Goal: Information Seeking & Learning: Compare options

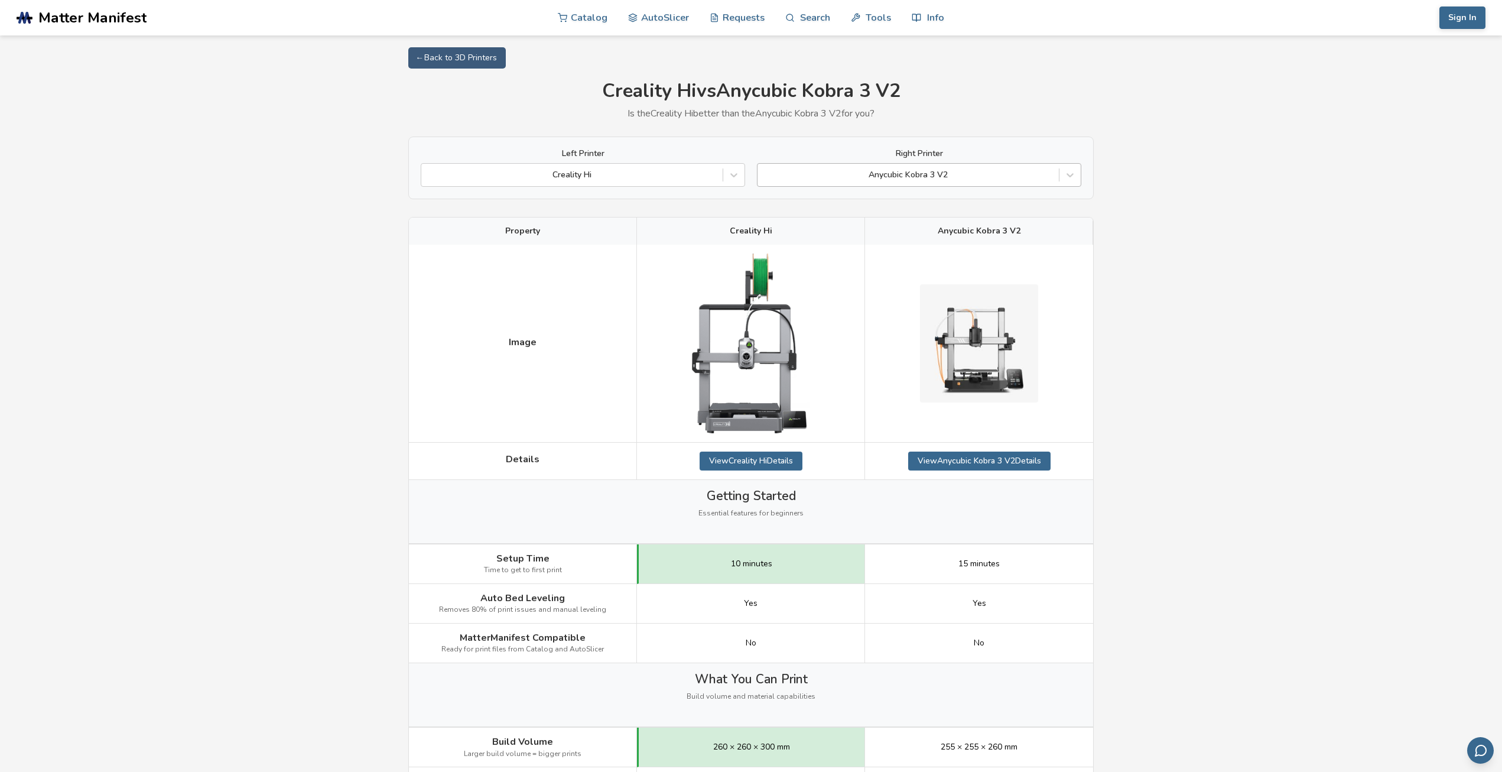
click at [854, 169] on div at bounding box center [907, 175] width 289 height 12
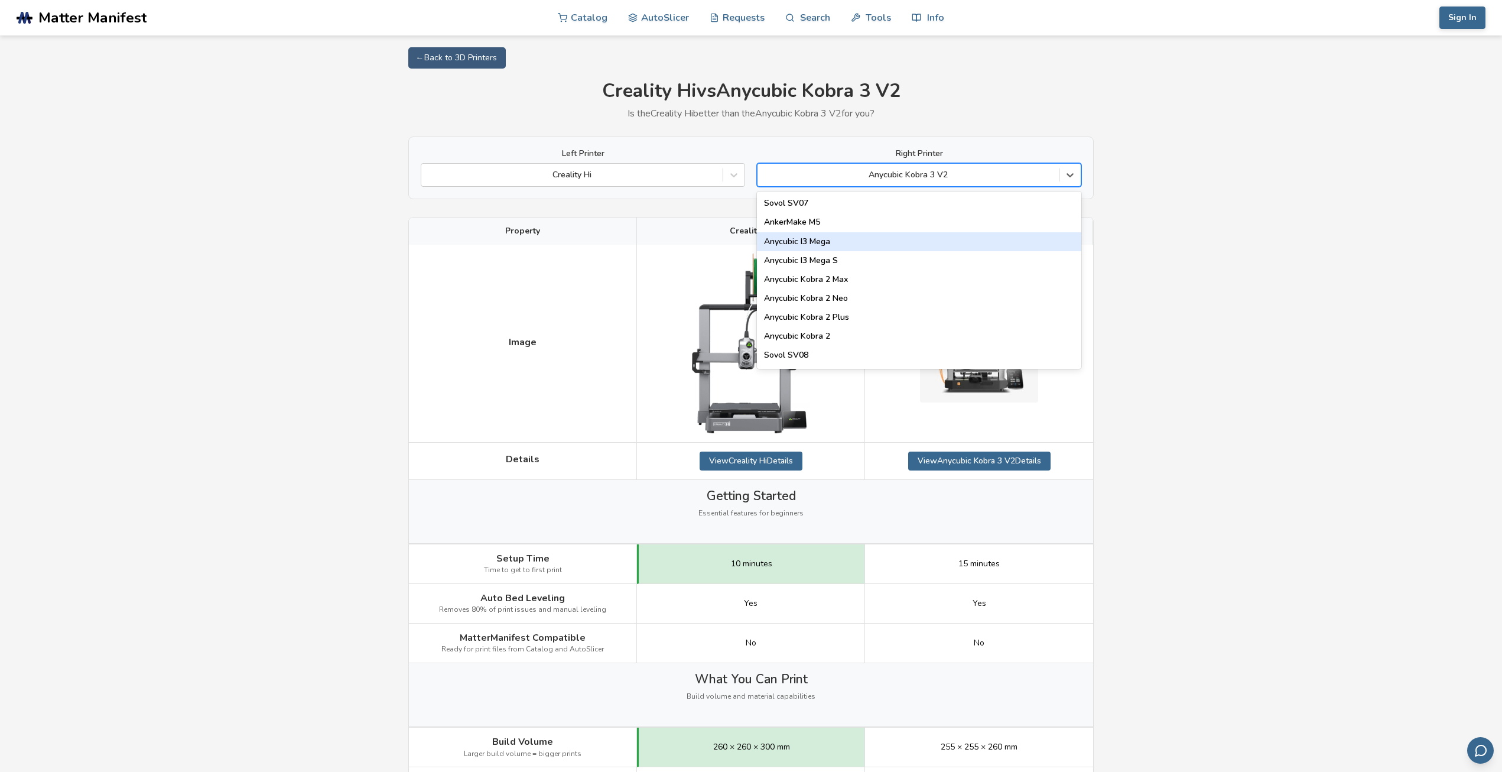
click at [842, 240] on div "Anycubic I3 Mega" at bounding box center [919, 241] width 324 height 19
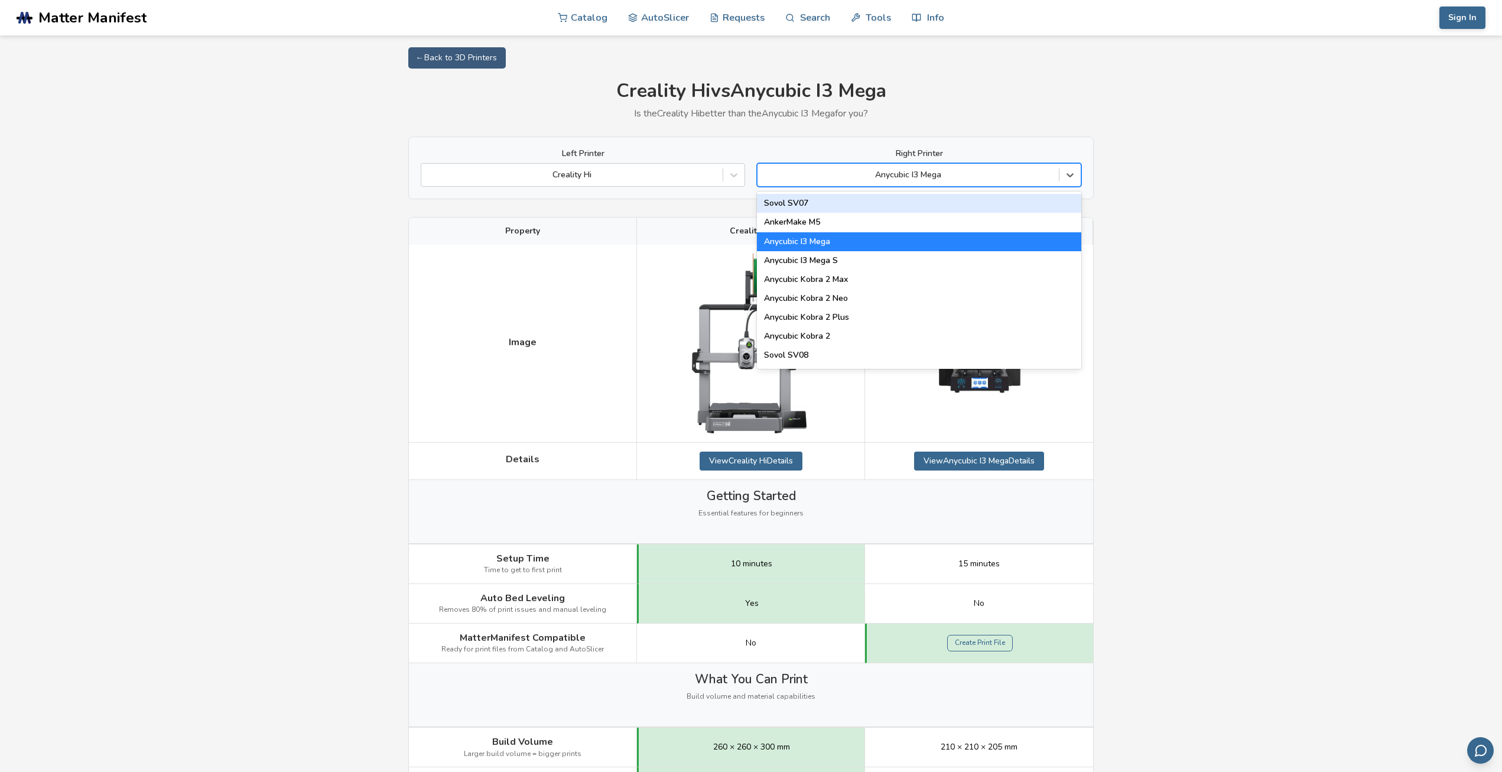
click at [973, 180] on div at bounding box center [907, 175] width 289 height 12
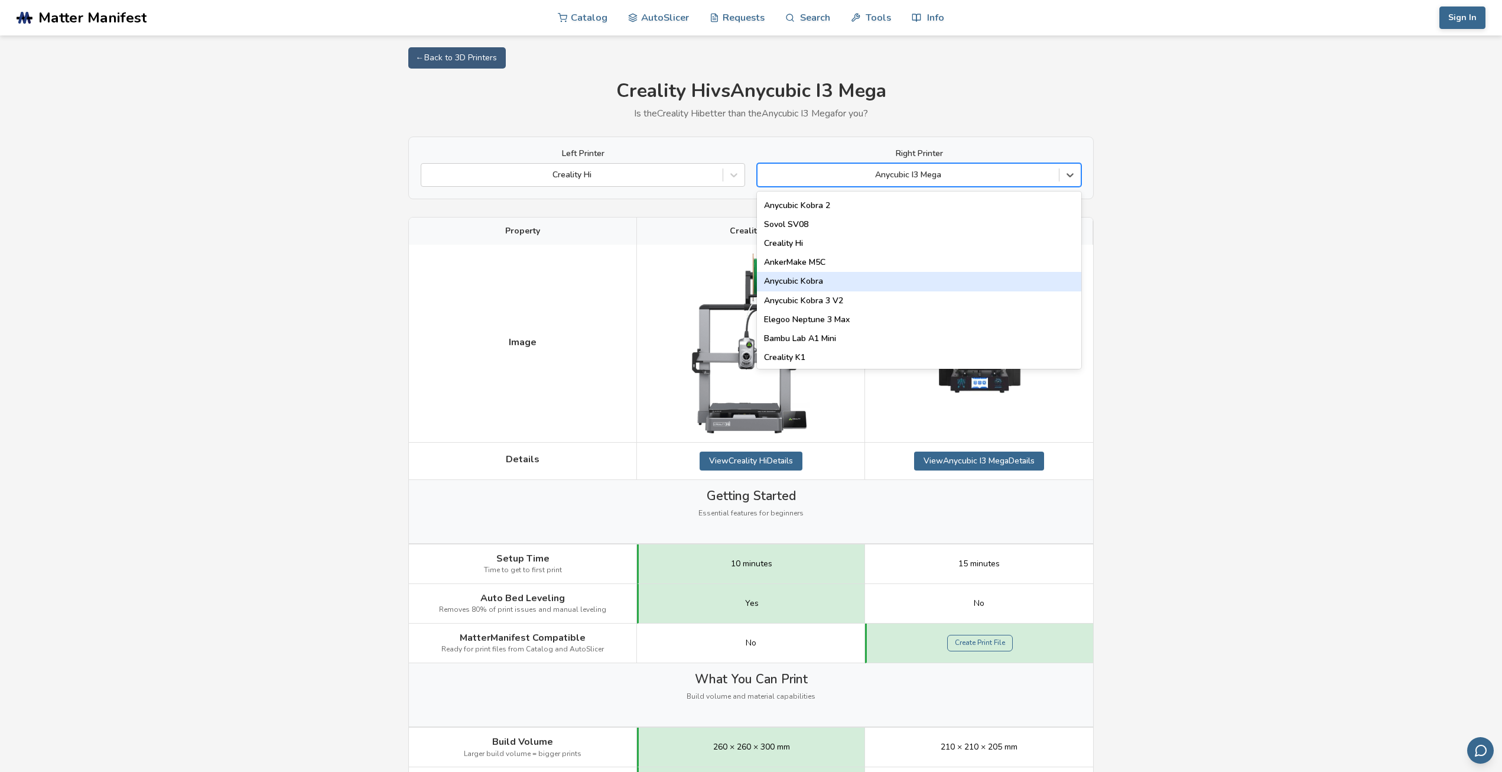
scroll to position [135, 0]
click at [954, 295] on div "Anycubic Kobra 3 V2" at bounding box center [919, 296] width 324 height 19
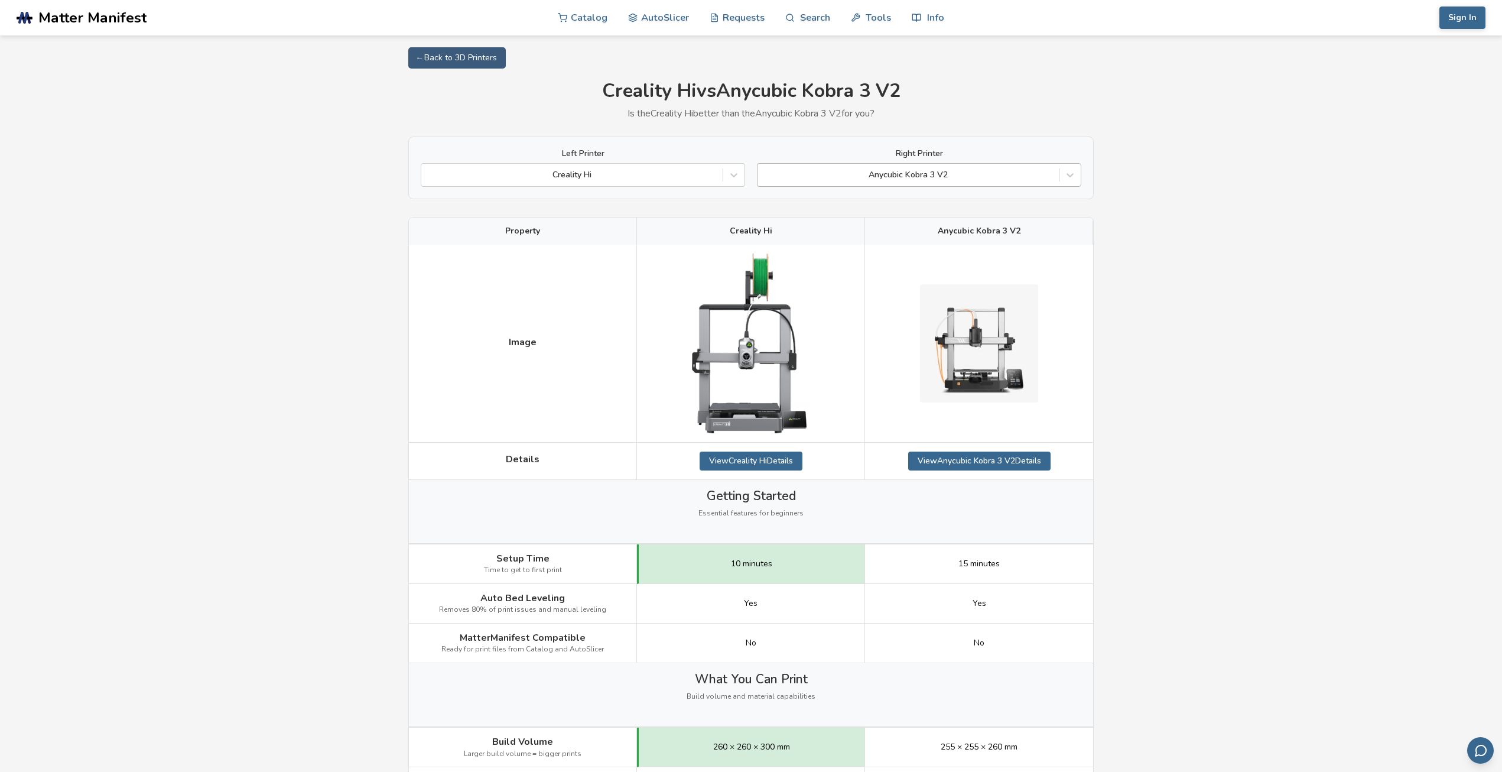
click at [1003, 171] on div at bounding box center [907, 175] width 289 height 12
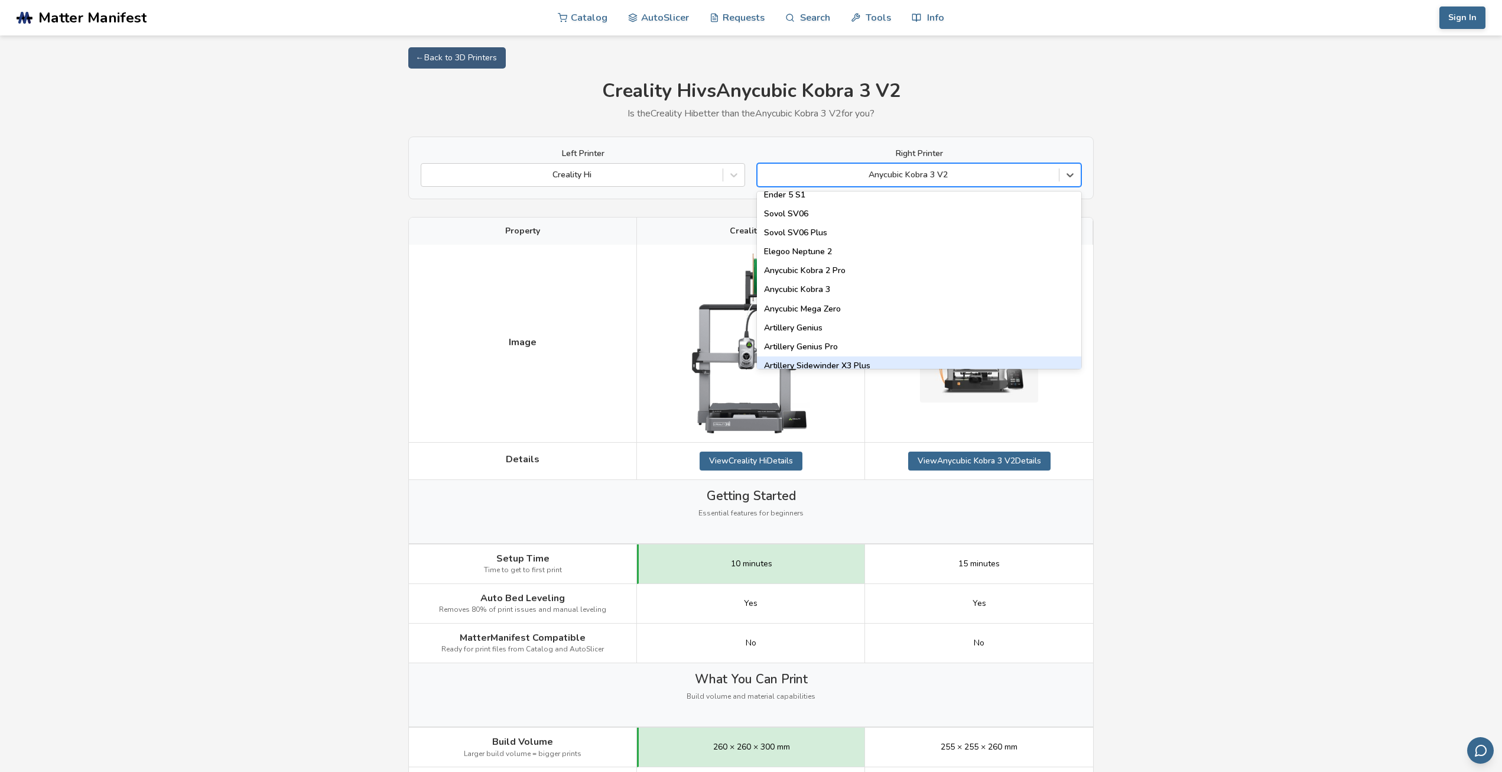
scroll to position [539, 0]
click at [935, 289] on div "Anycubic Kobra 3" at bounding box center [919, 290] width 324 height 19
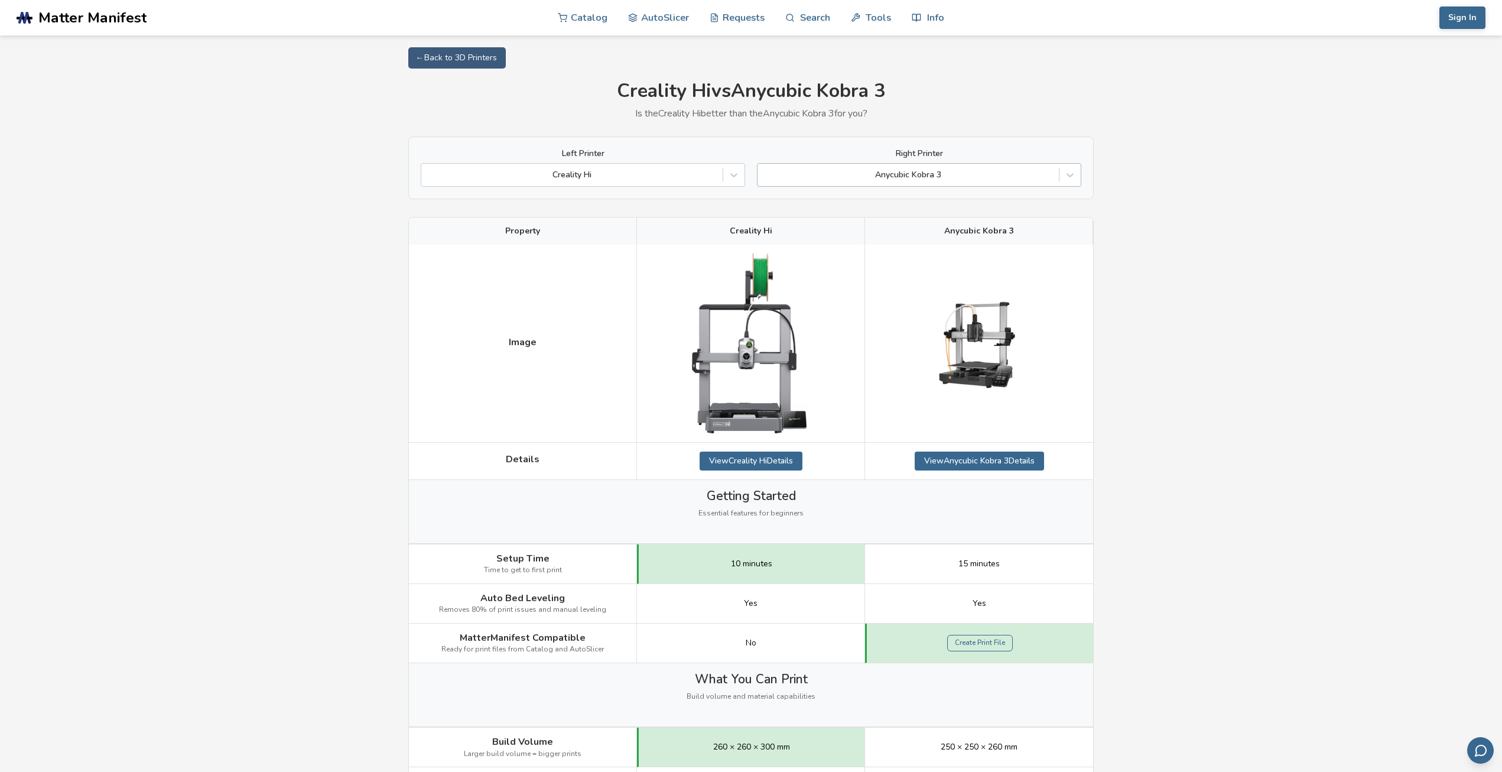
click at [909, 169] on div at bounding box center [907, 175] width 289 height 12
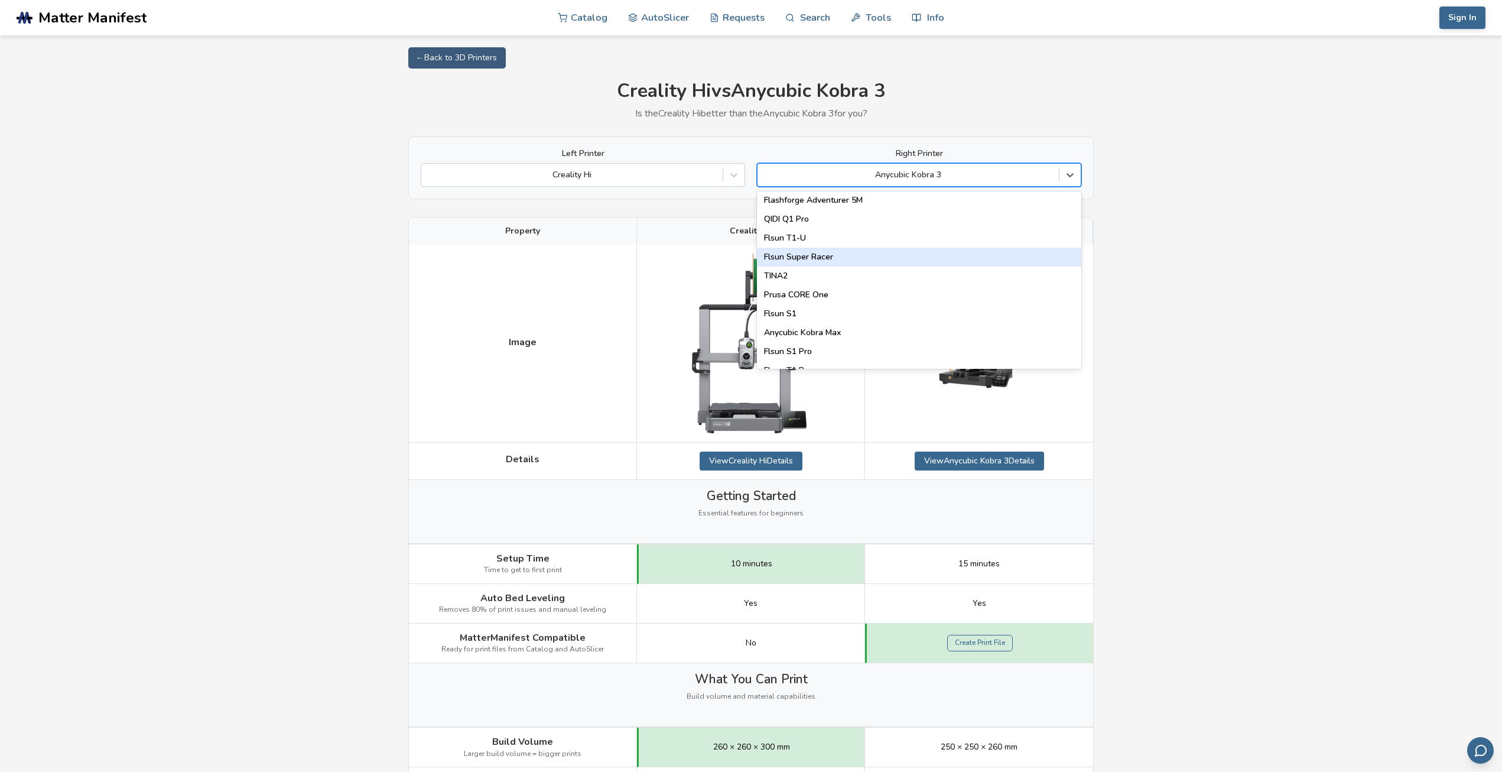
scroll to position [1515, 0]
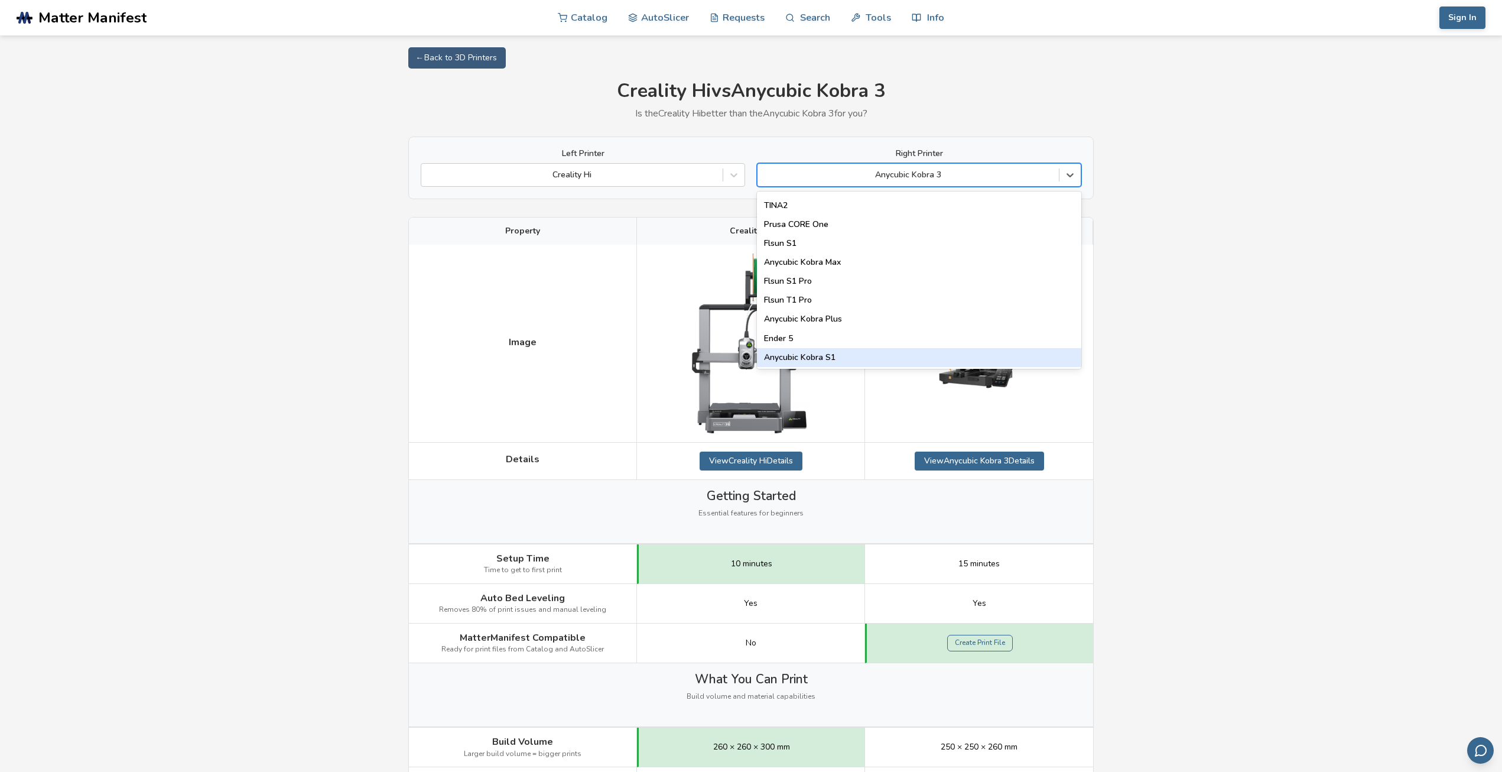
click at [916, 357] on div "Anycubic Kobra S1" at bounding box center [919, 357] width 324 height 19
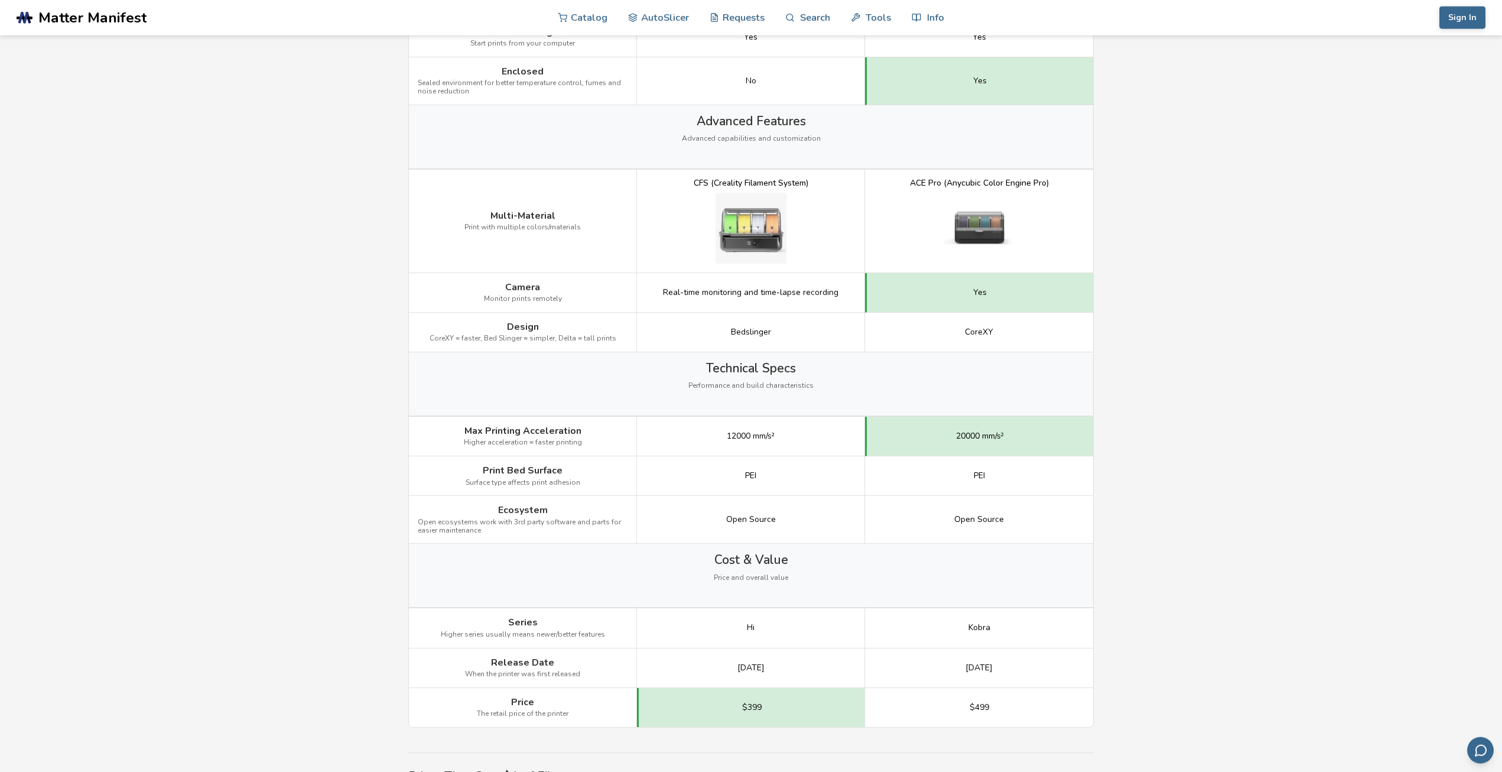
scroll to position [1265, 0]
